Goal: Task Accomplishment & Management: Manage account settings

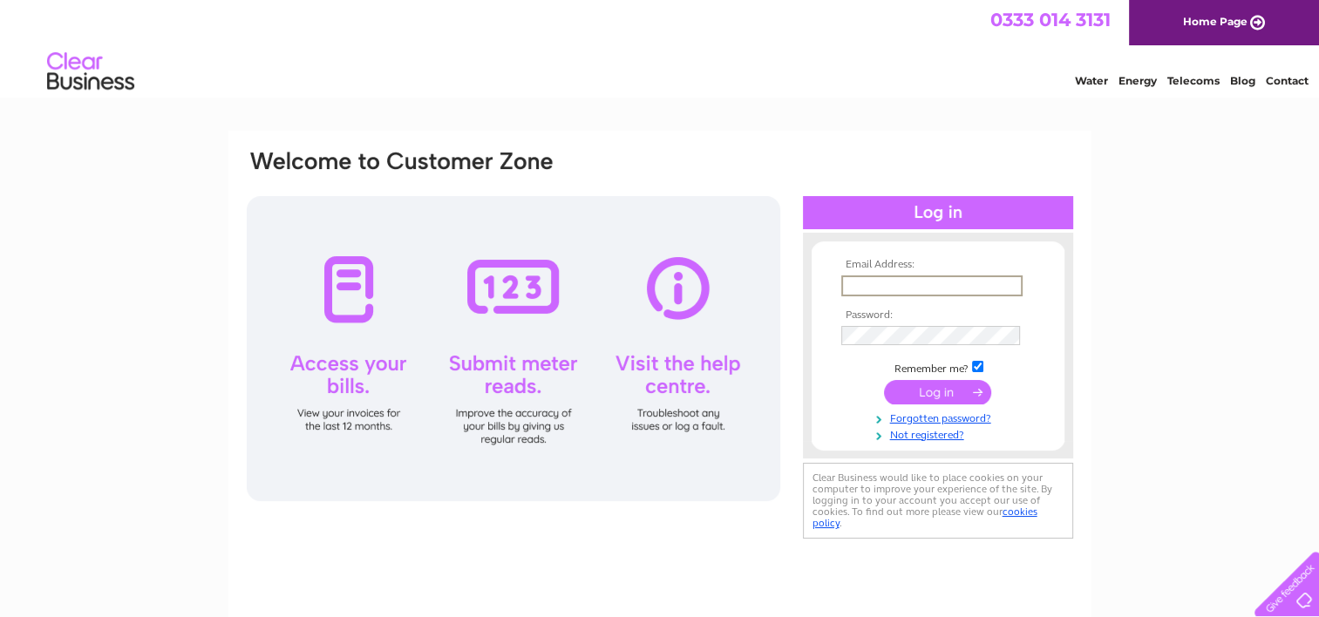
click at [887, 283] on input "text" at bounding box center [931, 285] width 181 height 21
type input "fraserburgh@gavinkilts.co.uk"
click at [914, 386] on input "submit" at bounding box center [937, 391] width 107 height 24
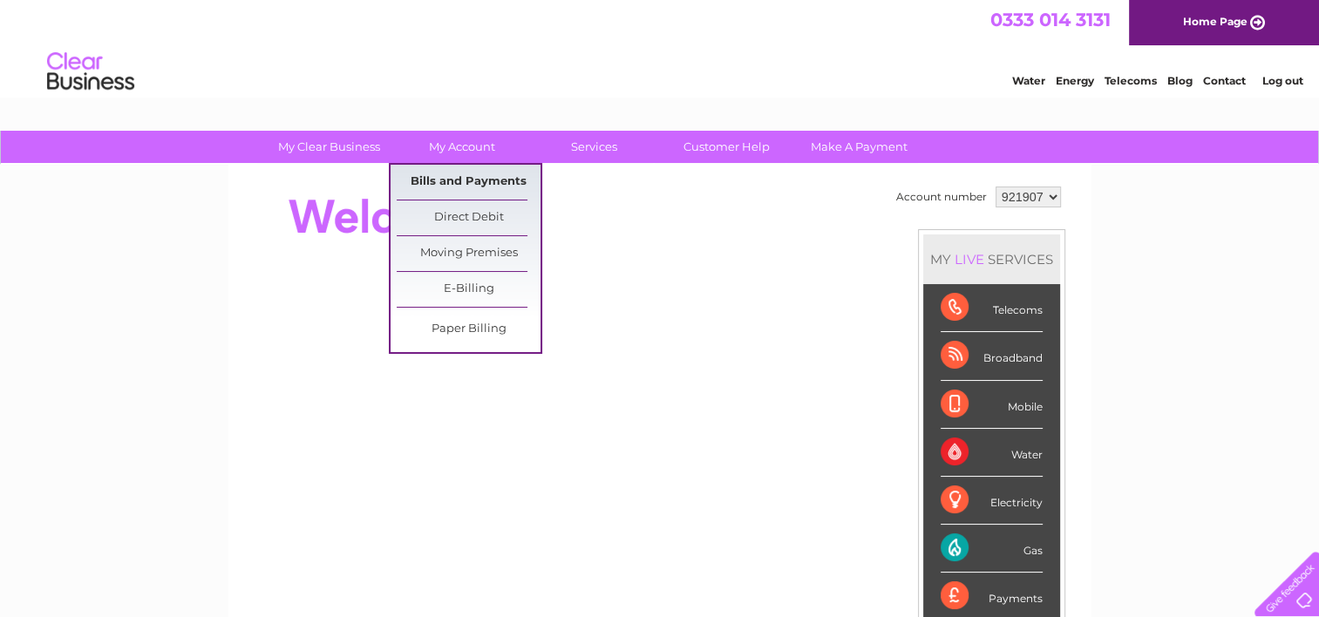
click at [462, 185] on link "Bills and Payments" at bounding box center [469, 182] width 144 height 35
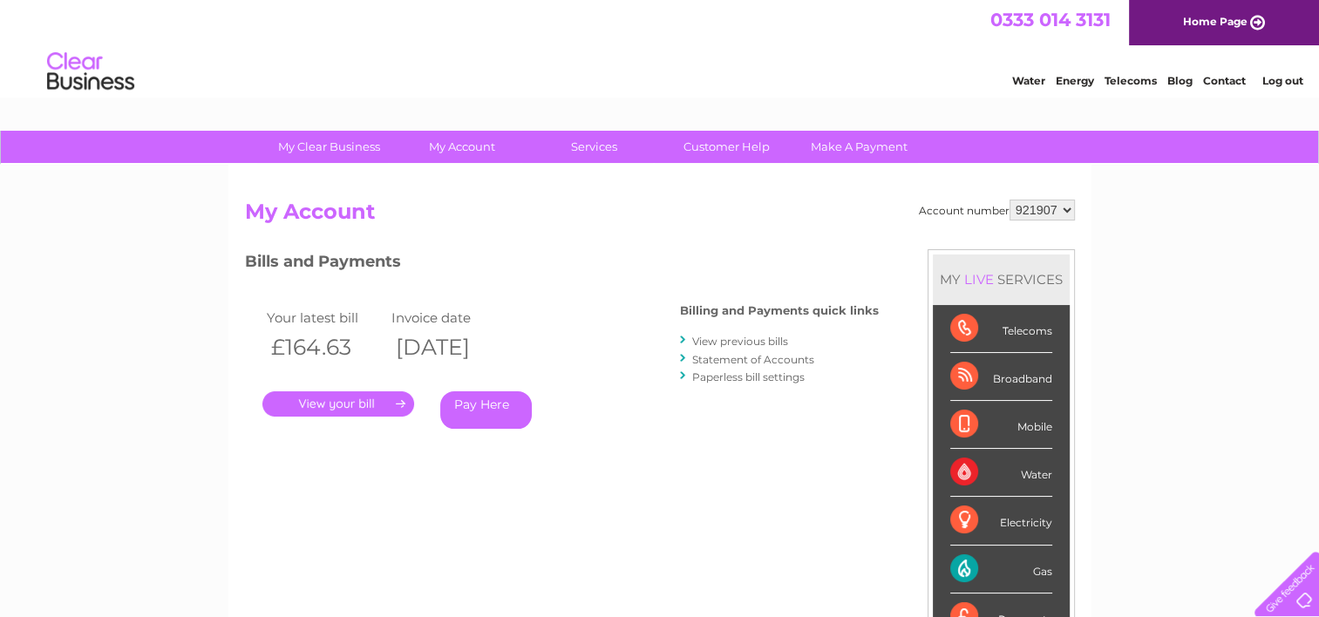
click at [365, 404] on link "." at bounding box center [338, 403] width 152 height 25
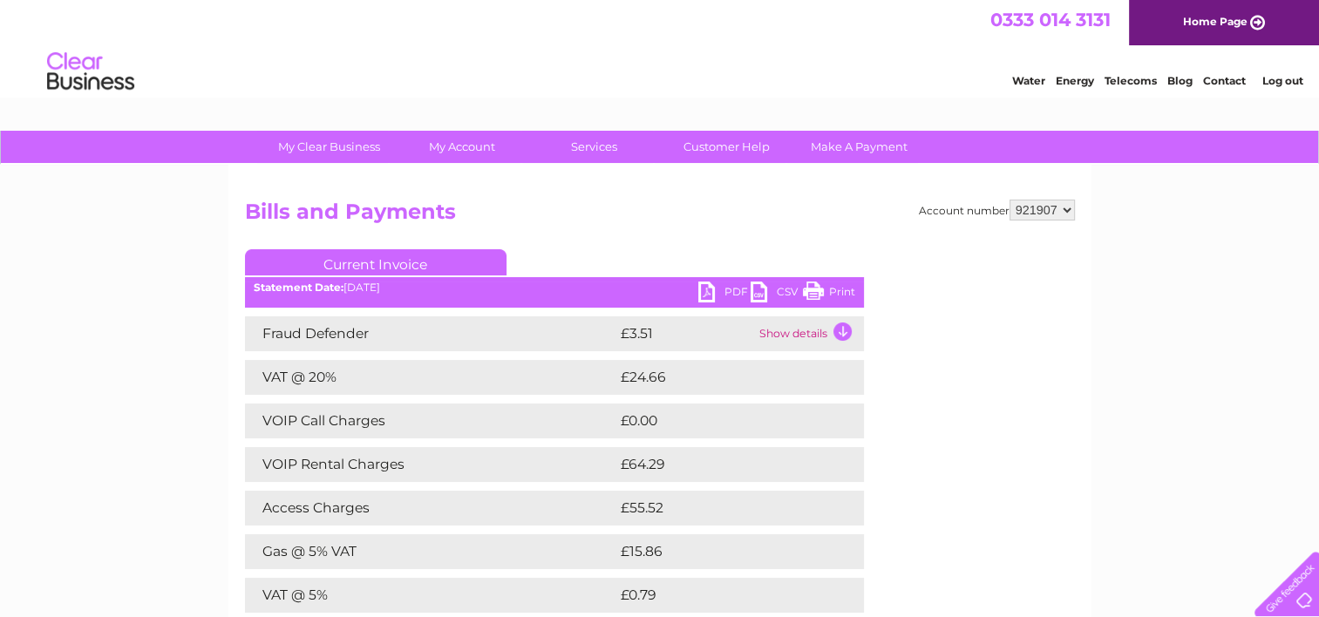
click at [819, 288] on link "Print" at bounding box center [829, 294] width 52 height 25
